Goal: Information Seeking & Learning: Learn about a topic

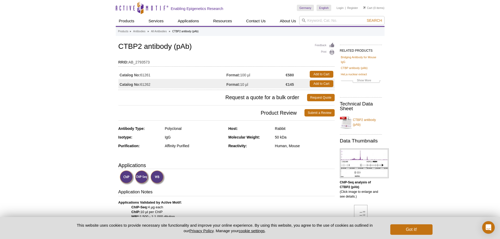
drag, startPoint x: 152, startPoint y: 74, endPoint x: 141, endPoint y: 73, distance: 10.6
click at [141, 73] on td "Catalog No: 61261" at bounding box center [172, 74] width 108 height 9
copy td "61261"
drag, startPoint x: 118, startPoint y: 49, endPoint x: 193, endPoint y: 50, distance: 74.3
click at [193, 50] on h1 "CTBP2 antibody (pAb)" at bounding box center [226, 47] width 216 height 9
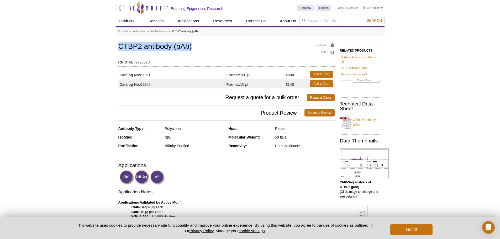
copy h1 "CTBP2 antibody (pAb)"
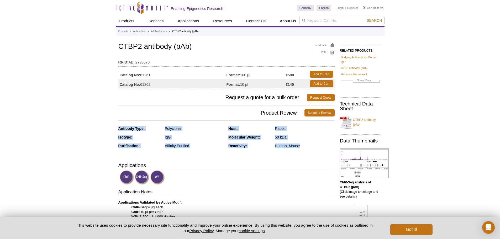
drag, startPoint x: 119, startPoint y: 128, endPoint x: 304, endPoint y: 148, distance: 186.4
click at [304, 148] on div "Antibody Type: Polyclonal Isotype: IgG Purification: Affinity Purified Host: Ra…" at bounding box center [226, 141] width 216 height 30
copy div "Antibody Type: Polyclonal Isotype: IgG Purification: Affinity Purified Host: Ra…"
drag, startPoint x: 179, startPoint y: 7, endPoint x: 361, endPoint y: 163, distance: 239.7
click at [361, 163] on img at bounding box center [364, 164] width 49 height 30
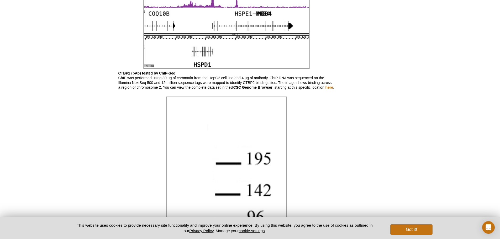
scroll to position [322, 0]
